Goal: Task Accomplishment & Management: Manage account settings

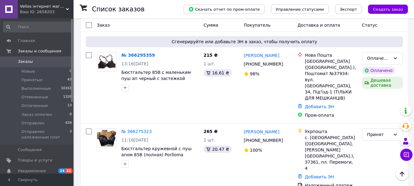
scroll to position [245, 0]
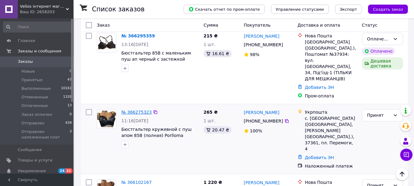
click at [133, 110] on link "№ 366275323" at bounding box center [136, 112] width 30 height 5
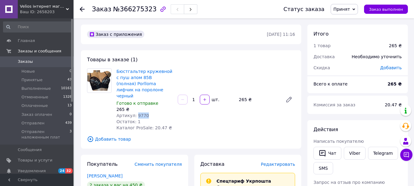
drag, startPoint x: 148, startPoint y: 110, endPoint x: 135, endPoint y: 110, distance: 13.5
click at [135, 113] on div "Артикул: 9770" at bounding box center [145, 116] width 56 height 6
copy span "9770"
click at [29, 59] on span "Заказы" at bounding box center [25, 62] width 15 height 6
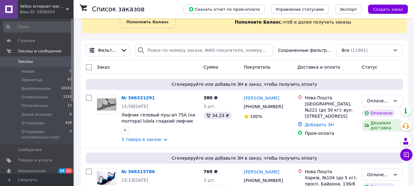
scroll to position [92, 0]
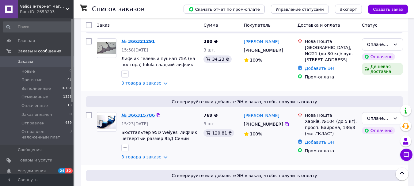
click at [134, 115] on link "№ 366315786" at bounding box center [137, 115] width 33 height 5
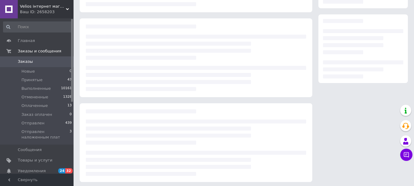
click at [134, 115] on div at bounding box center [196, 142] width 233 height 79
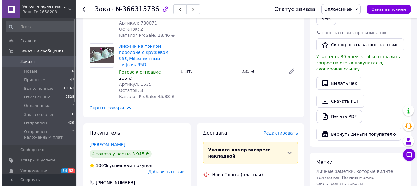
scroll to position [337, 0]
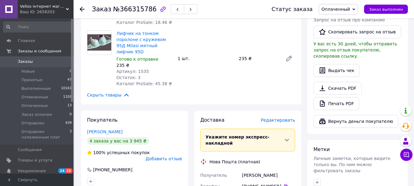
click at [277, 118] on span "Редактировать" at bounding box center [278, 120] width 34 height 5
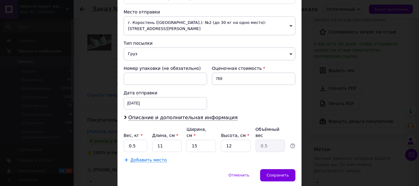
scroll to position [215, 0]
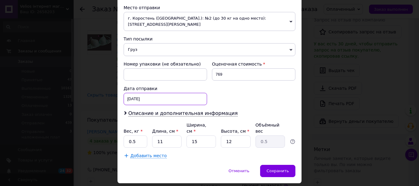
click at [173, 93] on div "12.10.2025 < 2025 > < Октябрь > Пн Вт Ср Чт Пт Сб Вс 29 30 1 2 3 4 5 6 7 8 9 10…" at bounding box center [165, 99] width 83 height 12
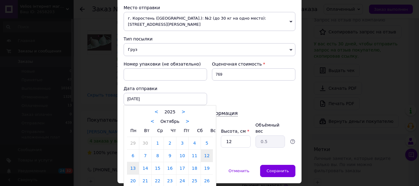
click at [134, 163] on link "13" at bounding box center [133, 168] width 12 height 12
type input "13.10.2025"
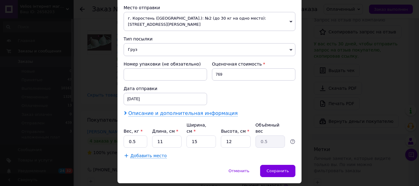
click at [148, 110] on span "Описание и дополнительная информация" at bounding box center [183, 113] width 110 height 6
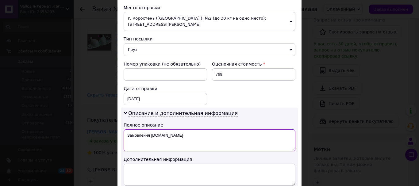
drag, startPoint x: 124, startPoint y: 131, endPoint x: 170, endPoint y: 130, distance: 46.0
click at [170, 130] on textarea "Замовлення Prom.ua" at bounding box center [210, 140] width 172 height 22
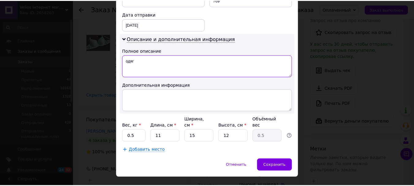
scroll to position [290, 0]
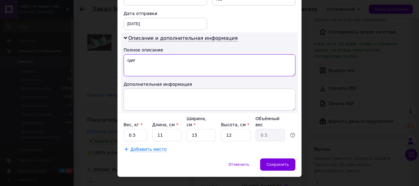
type textarea "одяг"
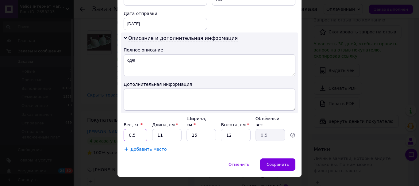
click at [144, 129] on input "0.5" at bounding box center [136, 135] width 24 height 12
type input "0"
type input "1"
click at [162, 129] on input "11" at bounding box center [166, 135] width 29 height 12
type input "1"
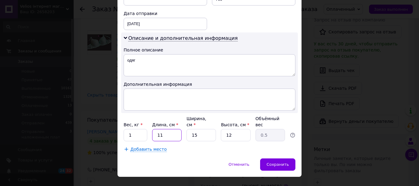
type input "0.1"
type input "2"
type input "0.1"
type input "24"
type input "1.08"
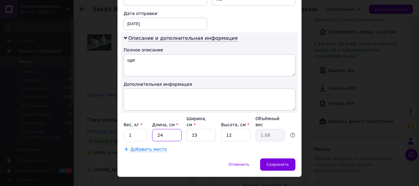
type input "24"
click at [200, 129] on input "15" at bounding box center [201, 135] width 29 height 12
type input "1"
type input "0.1"
type input "17"
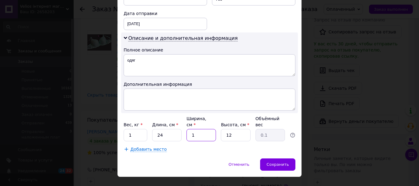
type input "1.22"
type input "17"
click at [236, 129] on input "12" at bounding box center [235, 135] width 29 height 12
type input "1"
type input "0.1"
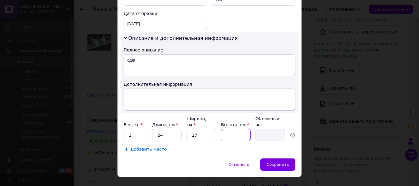
type input "9"
type input "0.92"
type input "9"
click at [268, 159] on div "Сохранить" at bounding box center [277, 165] width 35 height 12
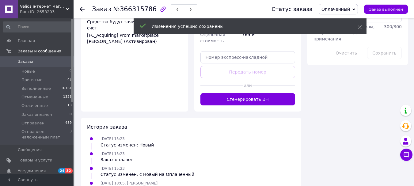
scroll to position [552, 0]
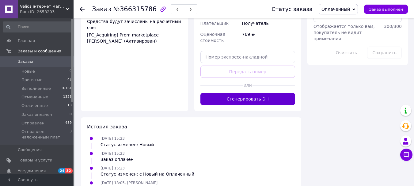
click at [277, 93] on button "Сгенерировать ЭН" at bounding box center [248, 99] width 95 height 12
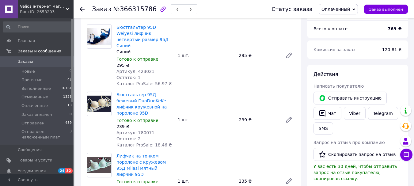
scroll to position [184, 0]
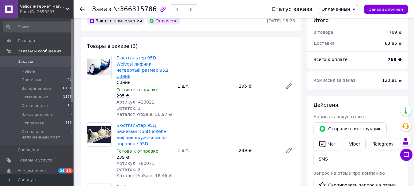
click at [128, 56] on link "Бюстгальтер 95D Weiyesi лифчик четвертый размер 95Д Синий" at bounding box center [143, 67] width 52 height 23
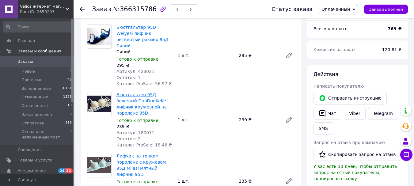
click at [129, 92] on link "Бюстгальтер 95Д бежевый DuoDuoKeKe лифчик кружевной на поролоне 95D" at bounding box center [142, 103] width 50 height 23
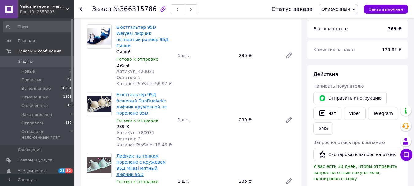
click at [148, 154] on link "Лифчик на тонком поролоне с кружевом 95Д Milasi мятный лифчик 95D" at bounding box center [141, 165] width 49 height 23
click at [19, 60] on span "Заказы" at bounding box center [25, 62] width 15 height 6
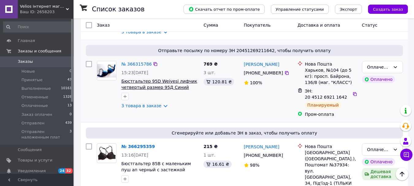
scroll to position [153, 0]
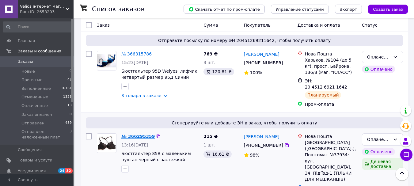
click at [132, 134] on link "№ 366295359" at bounding box center [137, 136] width 33 height 5
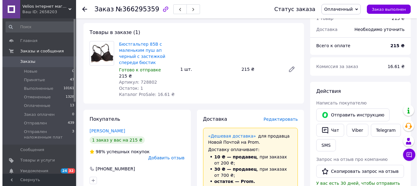
scroll to position [184, 0]
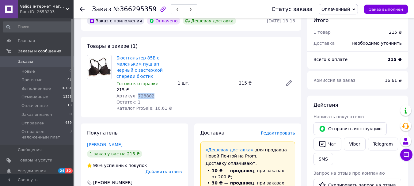
drag, startPoint x: 149, startPoint y: 89, endPoint x: 135, endPoint y: 89, distance: 14.1
click at [135, 93] on div "Артикул: 728802" at bounding box center [145, 96] width 56 height 6
click at [135, 94] on span "Артикул: 728802" at bounding box center [136, 96] width 38 height 5
drag, startPoint x: 135, startPoint y: 89, endPoint x: 245, endPoint y: 98, distance: 110.8
click at [279, 94] on div "Бюстгальтер 85В с маленьким пуш ап черный с застежкой спереди бюстик Готово к о…" at bounding box center [206, 83] width 184 height 59
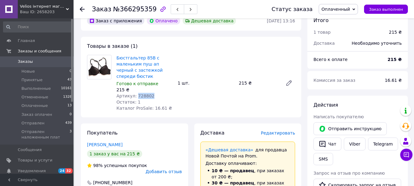
drag, startPoint x: 152, startPoint y: 91, endPoint x: 136, endPoint y: 91, distance: 16.3
click at [136, 93] on div "Артикул: 728802" at bounding box center [145, 96] width 56 height 6
copy span "728802"
click at [279, 131] on span "Редактировать" at bounding box center [278, 133] width 34 height 5
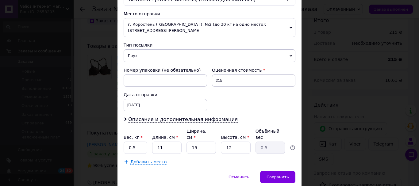
scroll to position [215, 0]
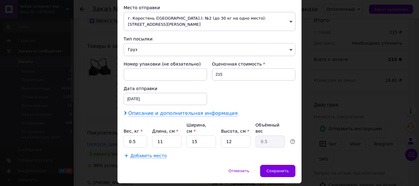
click at [153, 110] on span "Описание и дополнительная информация" at bounding box center [183, 113] width 110 height 6
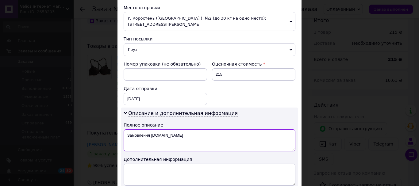
drag, startPoint x: 123, startPoint y: 131, endPoint x: 168, endPoint y: 133, distance: 44.9
click at [168, 133] on textarea "Замовлення Prom.ua" at bounding box center [210, 140] width 172 height 22
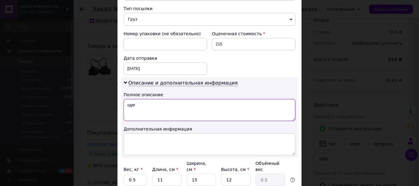
scroll to position [290, 0]
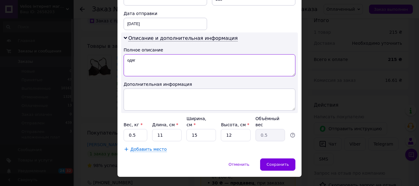
type textarea "одяг"
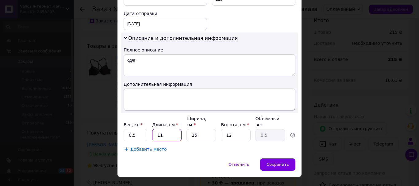
click at [163, 129] on input "11" at bounding box center [166, 135] width 29 height 12
type input "1"
type input "0.1"
type input "2"
type input "0.1"
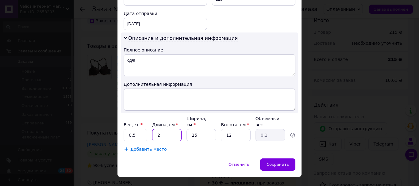
type input "20"
type input "0.9"
type input "20"
click at [235, 129] on input "12" at bounding box center [235, 135] width 29 height 12
type input "1"
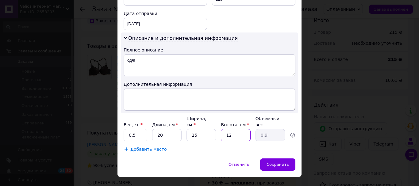
type input "0.1"
type input "9"
type input "0.68"
type input "9"
click at [283, 162] on span "Сохранить" at bounding box center [278, 164] width 22 height 5
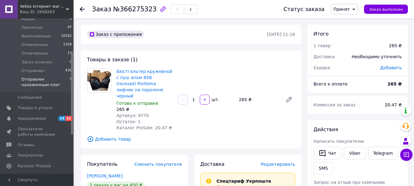
scroll to position [61, 0]
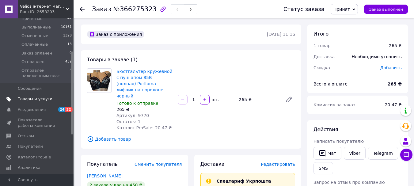
click at [29, 101] on span "Товары и услуги" at bounding box center [35, 99] width 35 height 6
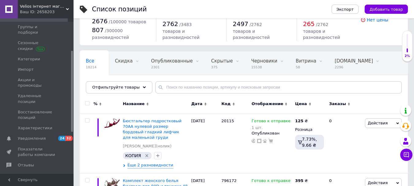
scroll to position [31, 0]
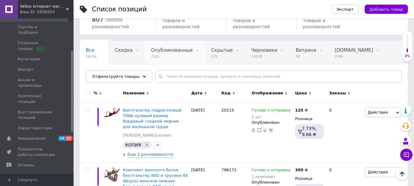
click at [158, 54] on div "Опубликованные 2301" at bounding box center [175, 52] width 60 height 23
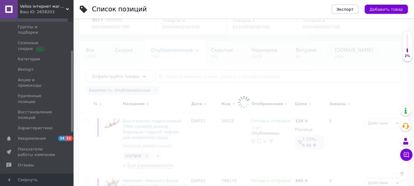
scroll to position [0, 46]
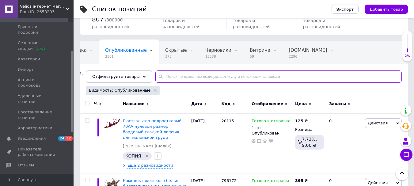
paste input "9770"
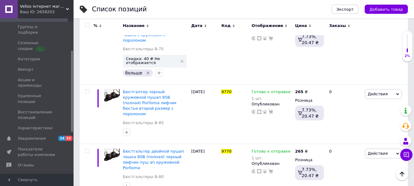
scroll to position [276, 0]
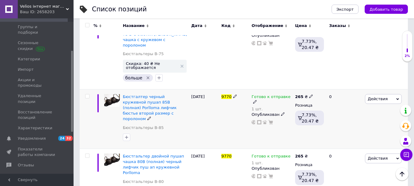
type input "9770"
click at [257, 100] on icon at bounding box center [255, 102] width 4 height 4
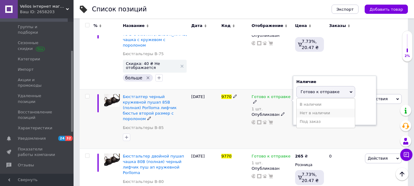
click at [311, 109] on li "Нет в наличии" at bounding box center [326, 113] width 58 height 9
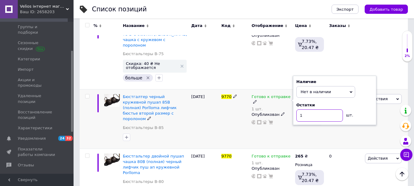
click at [313, 110] on input "1" at bounding box center [320, 116] width 47 height 12
click at [199, 100] on div "23.09.2025" at bounding box center [205, 119] width 30 height 60
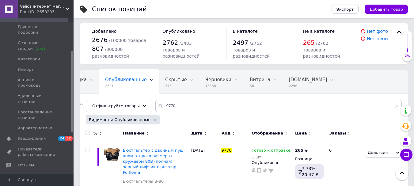
scroll to position [0, 0]
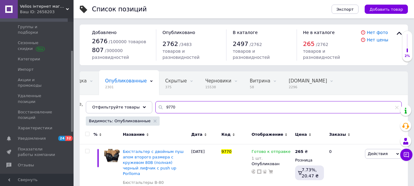
drag, startPoint x: 174, startPoint y: 110, endPoint x: 157, endPoint y: 110, distance: 16.9
click at [157, 110] on input "9770" at bounding box center [279, 107] width 247 height 12
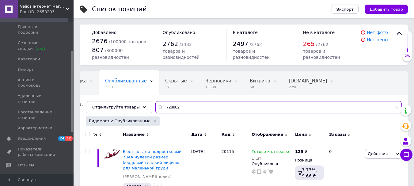
type input "728802"
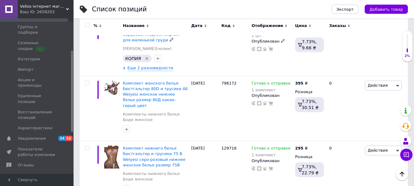
scroll to position [123, 0]
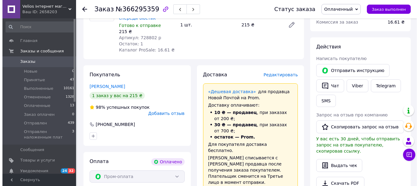
scroll to position [248, 0]
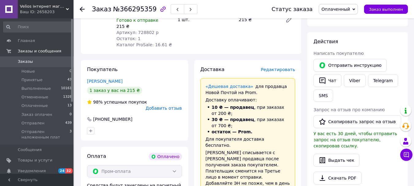
click at [276, 67] on span "Редактировать" at bounding box center [278, 69] width 34 height 5
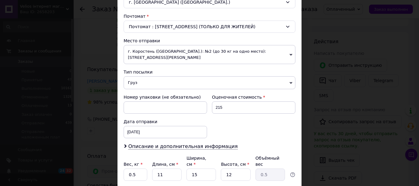
scroll to position [215, 0]
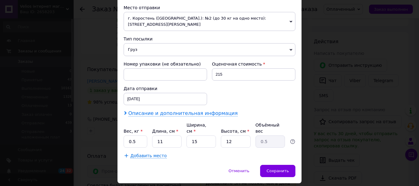
click at [160, 110] on span "Описание и дополнительная информация" at bounding box center [183, 113] width 110 height 6
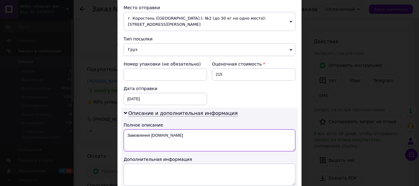
drag, startPoint x: 123, startPoint y: 129, endPoint x: 179, endPoint y: 134, distance: 56.7
click at [179, 134] on textarea "Замовлення Prom.ua" at bounding box center [210, 140] width 172 height 22
type textarea "одяг"
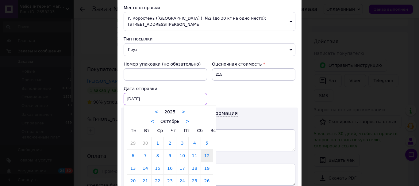
click at [149, 94] on div "12.10.2025 < 2025 > < Октябрь > Пн Вт Ср Чт Пт Сб Вс 29 30 1 2 3 4 5 6 7 8 9 10…" at bounding box center [165, 99] width 83 height 12
click at [133, 162] on link "13" at bounding box center [133, 168] width 12 height 12
type input "13.10.2025"
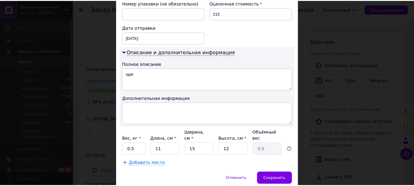
scroll to position [276, 0]
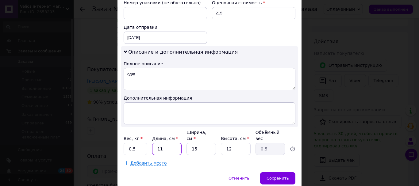
click at [169, 143] on input "11" at bounding box center [166, 149] width 29 height 12
type input "1"
type input "0.1"
type input "2"
type input "0.1"
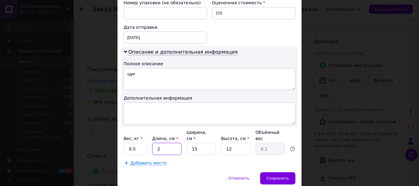
type input "20"
type input "0.9"
type input "20"
click at [232, 143] on input "12" at bounding box center [235, 149] width 29 height 12
type input "1"
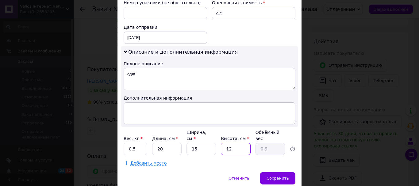
type input "0.1"
type input "9"
type input "0.68"
type input "9"
click at [271, 176] on span "Сохранить" at bounding box center [278, 178] width 22 height 5
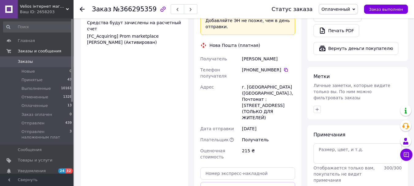
scroll to position [462, 0]
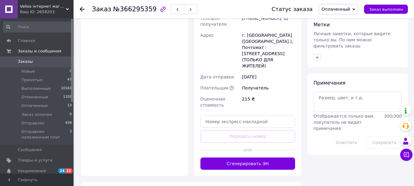
drag, startPoint x: 283, startPoint y: 124, endPoint x: 283, endPoint y: 121, distance: 3.7
click at [283, 158] on button "Сгенерировать ЭН" at bounding box center [248, 164] width 95 height 12
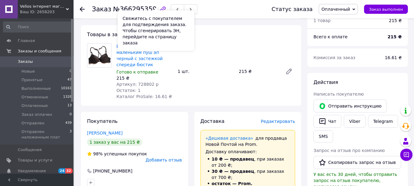
scroll to position [156, 0]
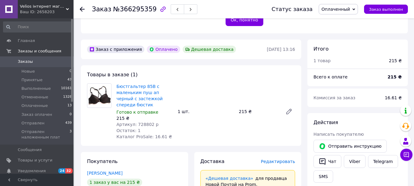
click at [38, 64] on span "Заказы" at bounding box center [37, 62] width 39 height 6
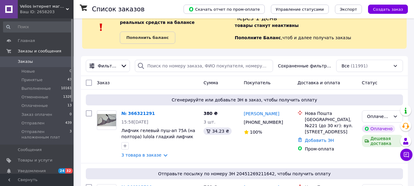
scroll to position [31, 0]
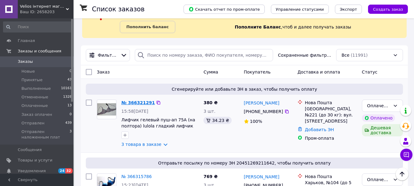
click at [131, 102] on link "№ 366321291" at bounding box center [137, 102] width 33 height 5
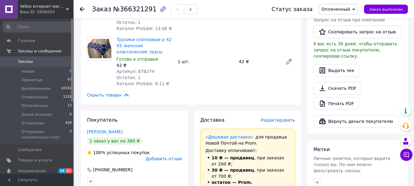
scroll to position [276, 0]
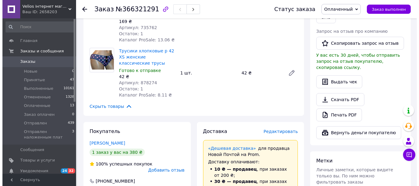
scroll to position [387, 0]
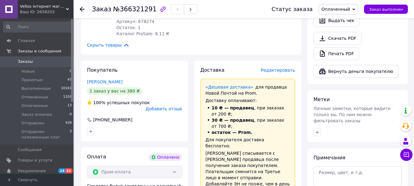
click at [275, 68] on span "Редактировать" at bounding box center [278, 70] width 34 height 5
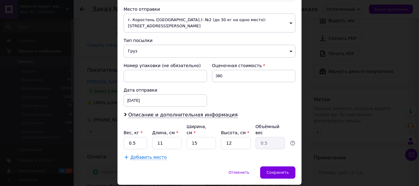
scroll to position [215, 0]
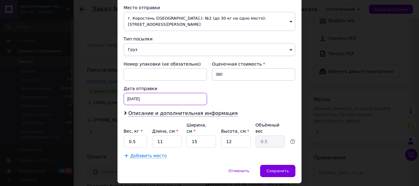
click at [149, 94] on div "12.10.2025 < 2025 > < Октябрь > Пн Вт Ср Чт Пт Сб Вс 29 30 1 2 3 4 5 6 7 8 9 10…" at bounding box center [165, 99] width 83 height 12
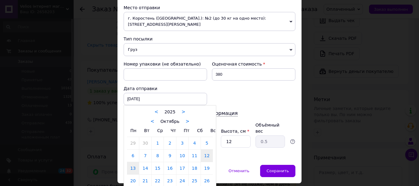
drag, startPoint x: 135, startPoint y: 163, endPoint x: 140, endPoint y: 162, distance: 5.4
click at [135, 163] on link "13" at bounding box center [133, 168] width 12 height 12
type input "13.10.2025"
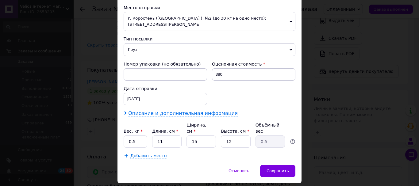
click at [171, 110] on span "Описание и дополнительная информация" at bounding box center [183, 113] width 110 height 6
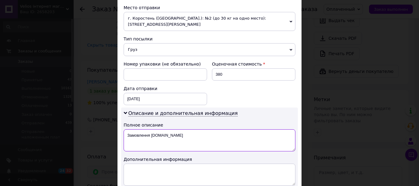
drag, startPoint x: 125, startPoint y: 129, endPoint x: 166, endPoint y: 132, distance: 40.6
click at [166, 132] on textarea "Замовлення Prom.ua" at bounding box center [210, 140] width 172 height 22
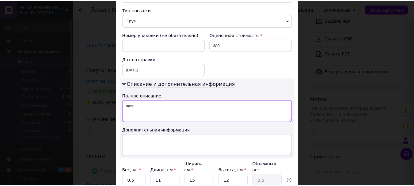
scroll to position [290, 0]
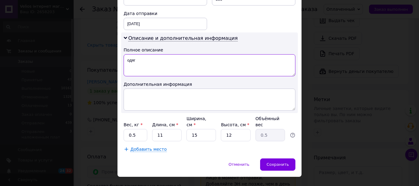
type textarea "одяг"
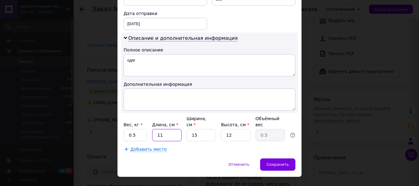
click at [164, 129] on input "11" at bounding box center [166, 135] width 29 height 12
type input "1"
type input "0.1"
type input "1"
type input "0.1"
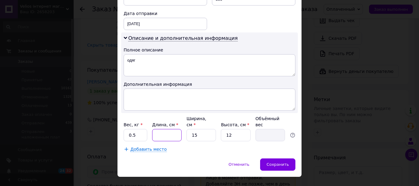
type input "2"
type input "0.1"
type input "20"
type input "0.9"
type input "20"
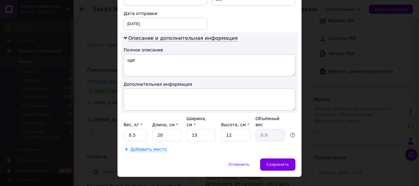
click at [252, 125] on div "Вес, кг * 0.5 Длина, см * 20 Ширина, см * 15 Высота, см * 12 Объёмный вес 0.9" at bounding box center [210, 129] width 172 height 26
click at [242, 129] on input "12" at bounding box center [235, 135] width 29 height 12
type input "1"
type input "0.1"
type input "9"
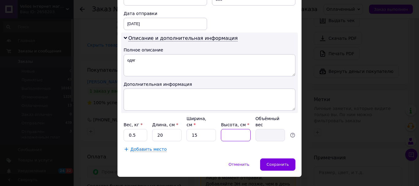
type input "0.68"
type input "9"
click at [279, 162] on span "Сохранить" at bounding box center [278, 164] width 22 height 5
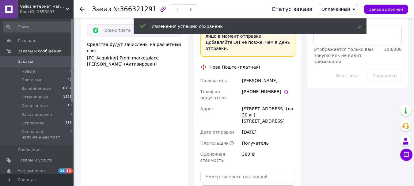
scroll to position [602, 0]
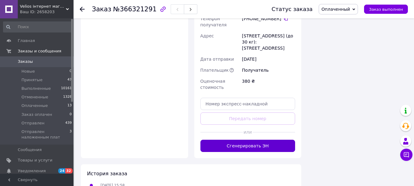
click at [276, 140] on button "Сгенерировать ЭН" at bounding box center [248, 146] width 95 height 12
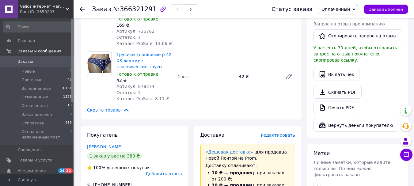
scroll to position [326, 0]
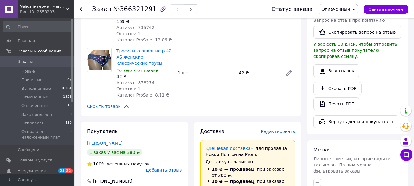
click at [132, 48] on link "Трусики хлопковые р 42 ХS женские классические трусы" at bounding box center [144, 56] width 55 height 17
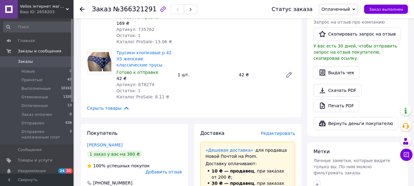
scroll to position [234, 0]
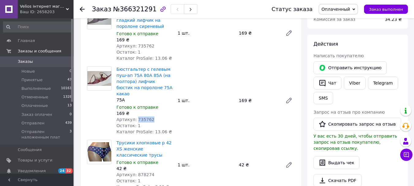
drag, startPoint x: 152, startPoint y: 107, endPoint x: 135, endPoint y: 110, distance: 17.4
click at [135, 117] on div "Артикул: 735762" at bounding box center [145, 120] width 56 height 6
copy span "735762"
click at [18, 58] on link "Заказы 0" at bounding box center [37, 61] width 75 height 10
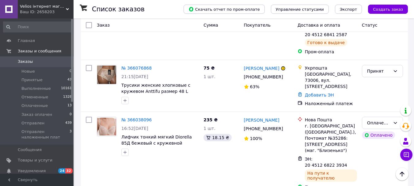
scroll to position [521, 0]
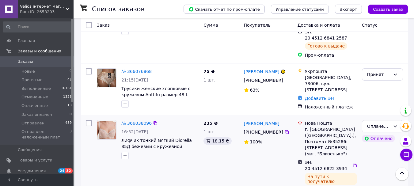
click at [18, 61] on span "Заказы" at bounding box center [25, 62] width 15 height 6
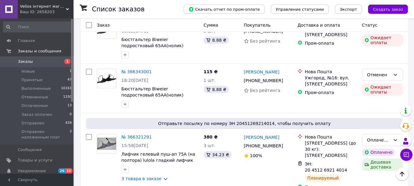
scroll to position [61, 0]
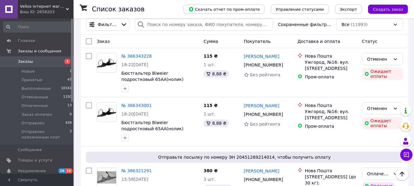
click at [29, 62] on span "Заказы" at bounding box center [25, 62] width 15 height 6
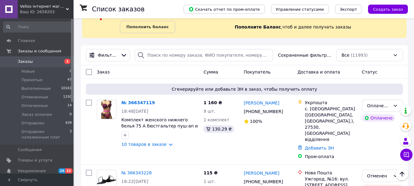
scroll to position [61, 0]
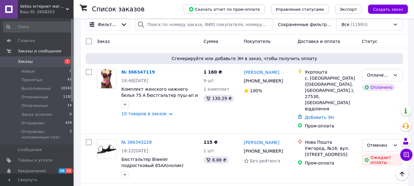
click at [127, 71] on link "№ 366347119" at bounding box center [137, 72] width 33 height 5
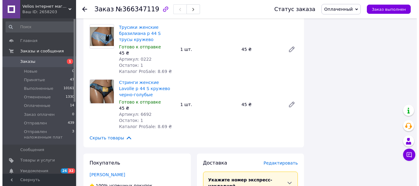
scroll to position [798, 0]
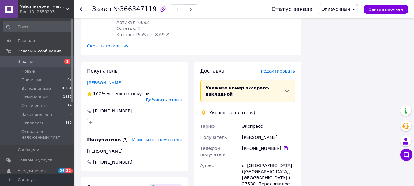
click at [276, 69] on span "Редактировать" at bounding box center [278, 71] width 34 height 5
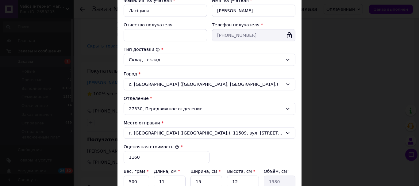
scroll to position [184, 0]
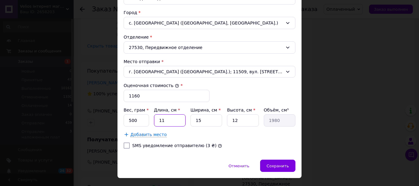
click at [165, 119] on input "11" at bounding box center [170, 120] width 32 height 12
type input "1"
type input "180"
type input "2"
type input "360"
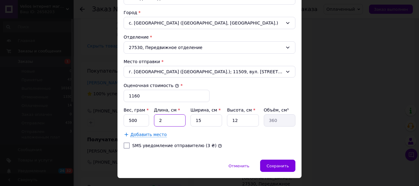
type input "20"
type input "3600"
type input "20"
click at [252, 121] on input "12" at bounding box center [243, 120] width 32 height 12
type input "1"
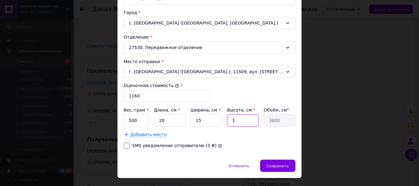
type input "300"
type input "9"
type input "2700"
type input "9"
click at [283, 164] on span "Сохранить" at bounding box center [278, 166] width 22 height 5
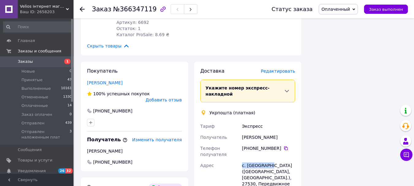
drag, startPoint x: 270, startPoint y: 123, endPoint x: 243, endPoint y: 121, distance: 26.7
click at [243, 160] on div "с. [GEOGRAPHIC_DATA] ([GEOGRAPHIC_DATA], [GEOGRAPHIC_DATA].), 27530, Передвижно…" at bounding box center [269, 178] width 56 height 36
drag, startPoint x: 243, startPoint y: 121, endPoint x: 252, endPoint y: 123, distance: 9.3
copy div "с. Никольское"
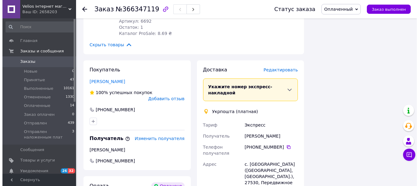
scroll to position [769, 0]
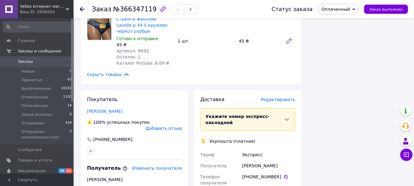
click at [287, 97] on span "Редактировать" at bounding box center [278, 99] width 34 height 5
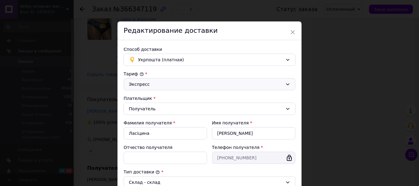
click at [225, 85] on div "Экспресс" at bounding box center [206, 84] width 154 height 7
click at [219, 101] on li "Стандарт" at bounding box center [208, 97] width 171 height 11
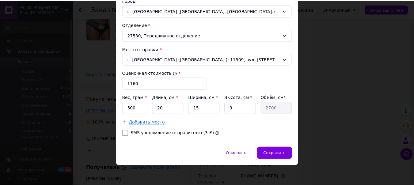
scroll to position [198, 0]
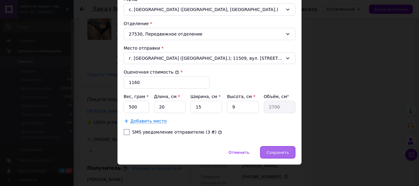
click at [278, 153] on span "Сохранить" at bounding box center [278, 152] width 22 height 5
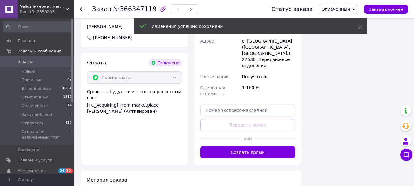
scroll to position [984, 0]
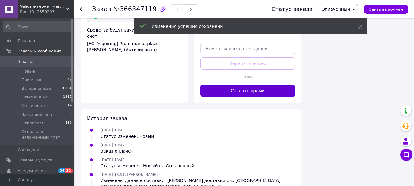
click at [244, 85] on button "Создать ярлык" at bounding box center [248, 91] width 95 height 12
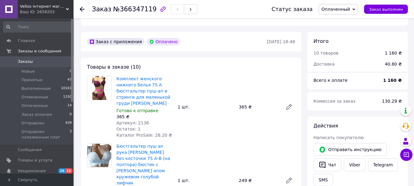
scroll to position [156, 0]
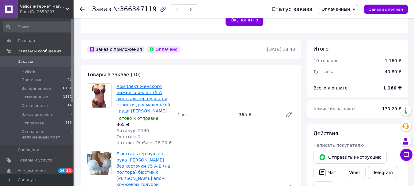
click at [131, 84] on link "Комплект женского нижнего белья 75 А бюстгальтер пуш-ап и cтринги для маленькой…" at bounding box center [144, 98] width 54 height 29
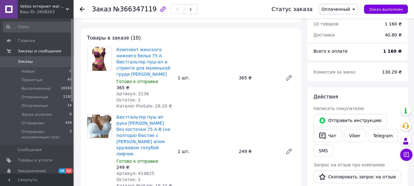
scroll to position [248, 0]
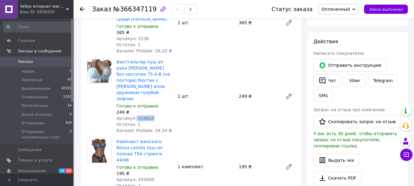
drag, startPoint x: 148, startPoint y: 100, endPoint x: 133, endPoint y: 98, distance: 15.2
click at [133, 116] on span "Артикул: 419825" at bounding box center [136, 118] width 38 height 5
copy span "419825"
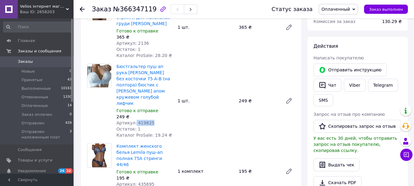
scroll to position [278, 0]
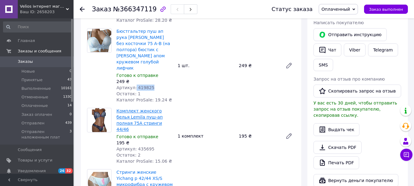
click at [135, 109] on link "Комплект женского белья Lemila пуш-ап полная 75А стринги 44/46" at bounding box center [140, 120] width 46 height 23
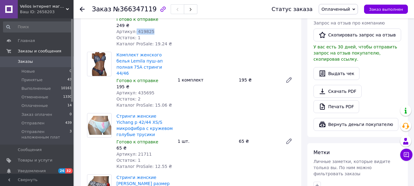
scroll to position [401, 0]
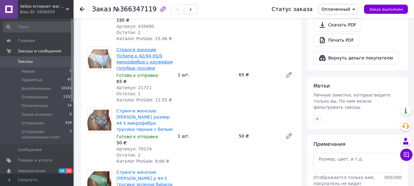
click at [133, 47] on link "Стринги женские Yichang р 42/44 XS/S микрофибра с кружевом голубые трусики" at bounding box center [145, 58] width 56 height 23
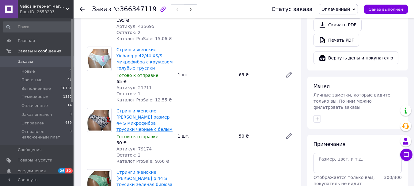
click at [148, 109] on link "Стринги женские Miao Miao размер 44 S микрофибра трусики черные с белым" at bounding box center [145, 120] width 56 height 23
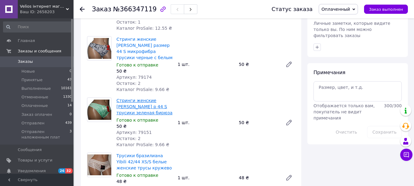
scroll to position [462, 0]
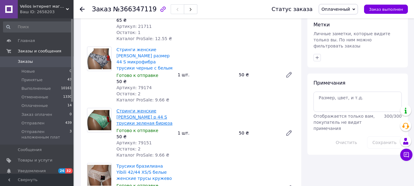
click at [133, 109] on link "Стринги женские Miao Miao р 44 S трусики зеленая бирюза" at bounding box center [145, 117] width 56 height 17
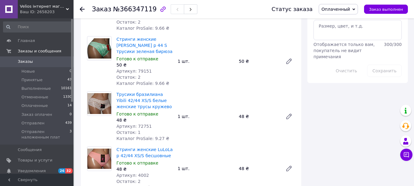
scroll to position [524, 0]
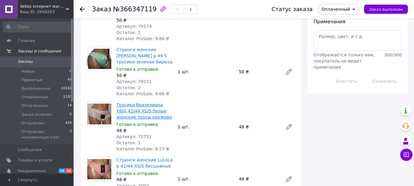
click at [128, 102] on link "Трусики бразилиана Yibili 42/44 XS/S белые женские трусы кружево" at bounding box center [145, 110] width 56 height 17
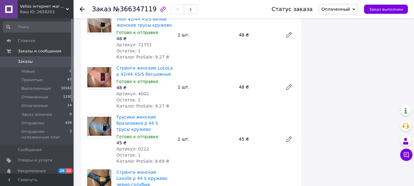
scroll to position [585, 0]
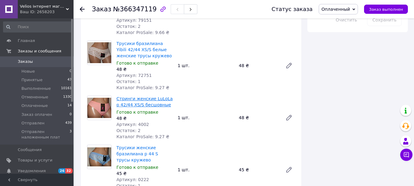
click at [135, 96] on link "Стринги женские LuLoLa р 42/44 XS/S бесшовные" at bounding box center [145, 101] width 56 height 11
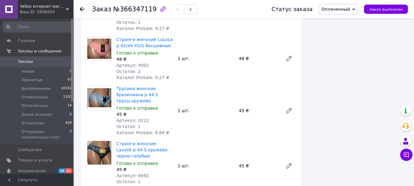
scroll to position [646, 0]
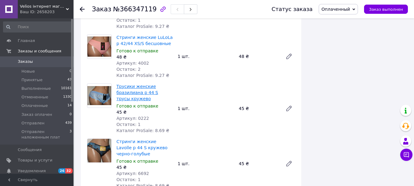
click at [133, 84] on link "Трусики женские бразилиана р 44 S трусы кружево" at bounding box center [138, 92] width 42 height 17
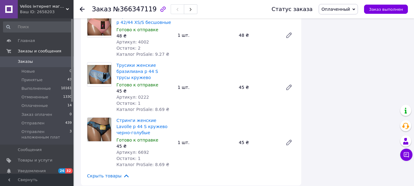
scroll to position [677, 0]
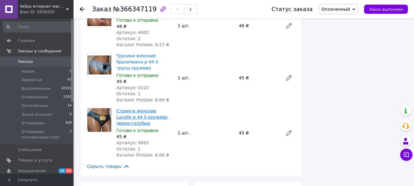
click at [132, 109] on link "Стринги женские Lavolle р 44 S кружево черно-голубые" at bounding box center [142, 117] width 51 height 17
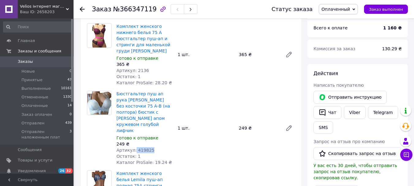
scroll to position [186, 0]
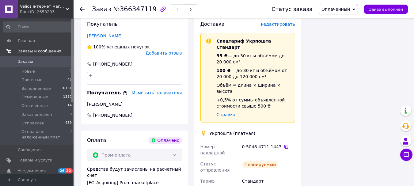
scroll to position [800, 0]
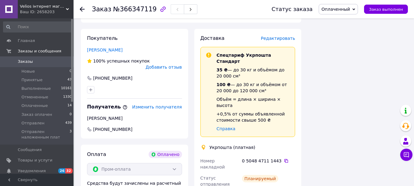
click at [18, 61] on span "Заказы" at bounding box center [25, 62] width 15 height 6
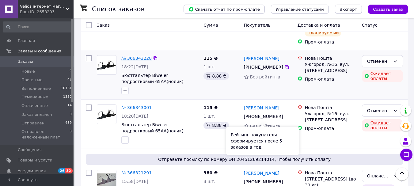
scroll to position [153, 0]
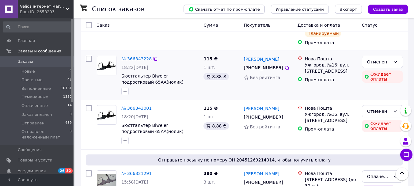
click at [133, 56] on link "№ 366343228" at bounding box center [136, 58] width 30 height 5
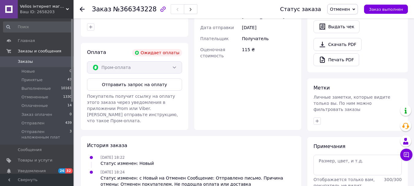
scroll to position [230, 0]
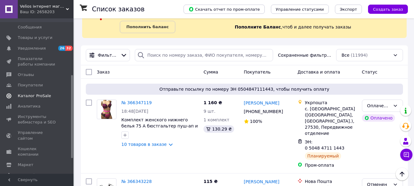
scroll to position [61, 0]
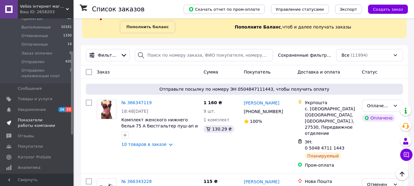
click at [30, 125] on span "Показатели работы компании" at bounding box center [37, 122] width 39 height 11
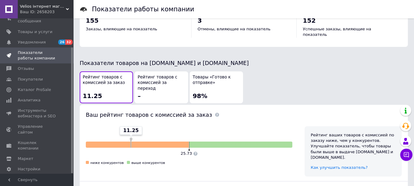
scroll to position [302, 0]
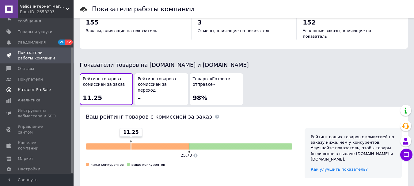
click at [28, 87] on link "Каталог ProSale" at bounding box center [37, 90] width 75 height 10
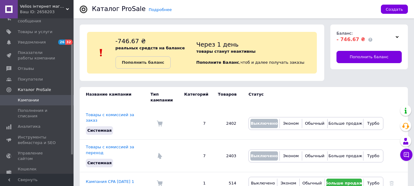
scroll to position [48, 0]
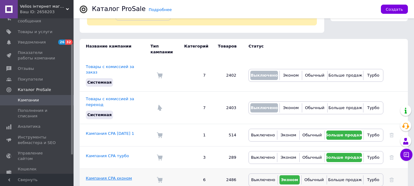
click at [102, 176] on link "Кампания CPA єконом" at bounding box center [109, 178] width 46 height 5
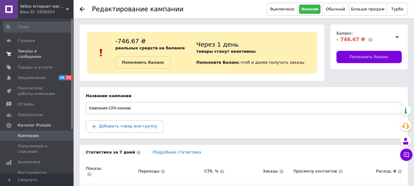
click at [38, 48] on link "Заказы и сообщения 0 0" at bounding box center [37, 54] width 75 height 16
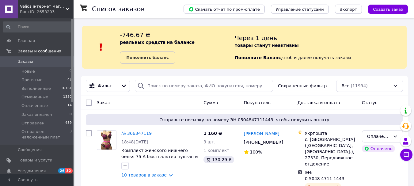
click at [29, 57] on link "Заказы 0" at bounding box center [37, 61] width 75 height 10
click at [135, 58] on b "Пополнить баланс" at bounding box center [147, 57] width 42 height 5
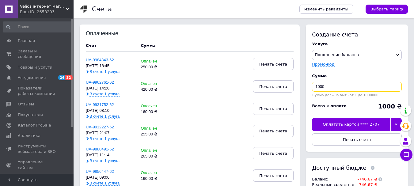
click at [329, 86] on input "1000" at bounding box center [357, 87] width 90 height 10
type input "1"
type input "750"
click at [349, 124] on div "Оплатить картой **** 2707" at bounding box center [351, 124] width 79 height 13
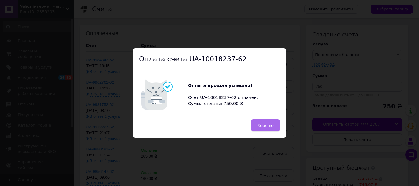
click at [258, 128] on button "Хорошо" at bounding box center [265, 125] width 29 height 12
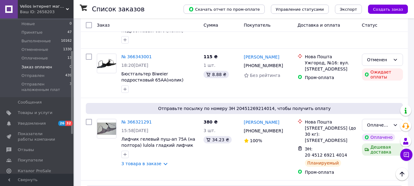
scroll to position [61, 0]
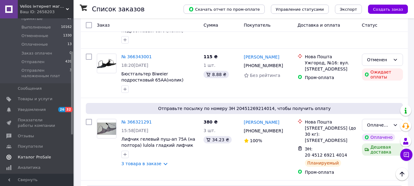
click at [34, 155] on span "Каталог ProSale" at bounding box center [34, 158] width 33 height 6
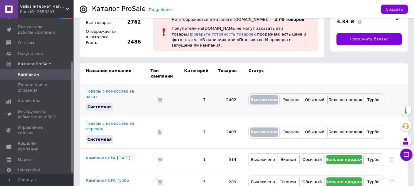
scroll to position [37, 0]
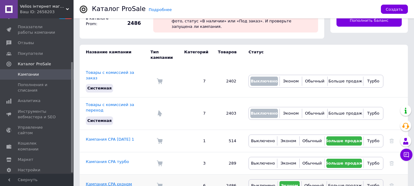
click at [105, 182] on link "Кампания CPA єконом" at bounding box center [109, 184] width 46 height 5
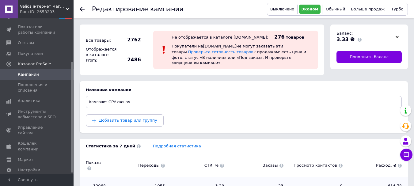
click at [169, 144] on link "Подробная статистика" at bounding box center [177, 146] width 48 height 5
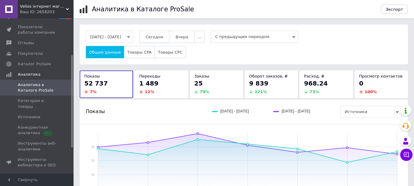
click at [163, 37] on span "Сегодня" at bounding box center [154, 37] width 17 height 5
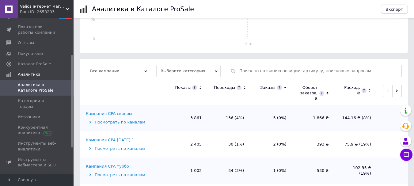
scroll to position [170, 0]
